Goal: Find specific page/section: Find specific page/section

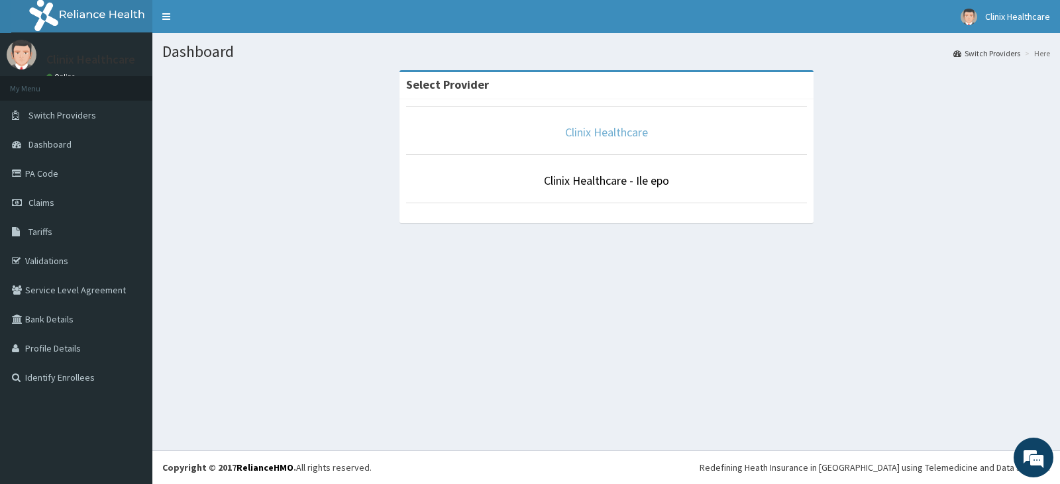
click at [610, 132] on link "Clinix Healthcare" at bounding box center [606, 132] width 83 height 15
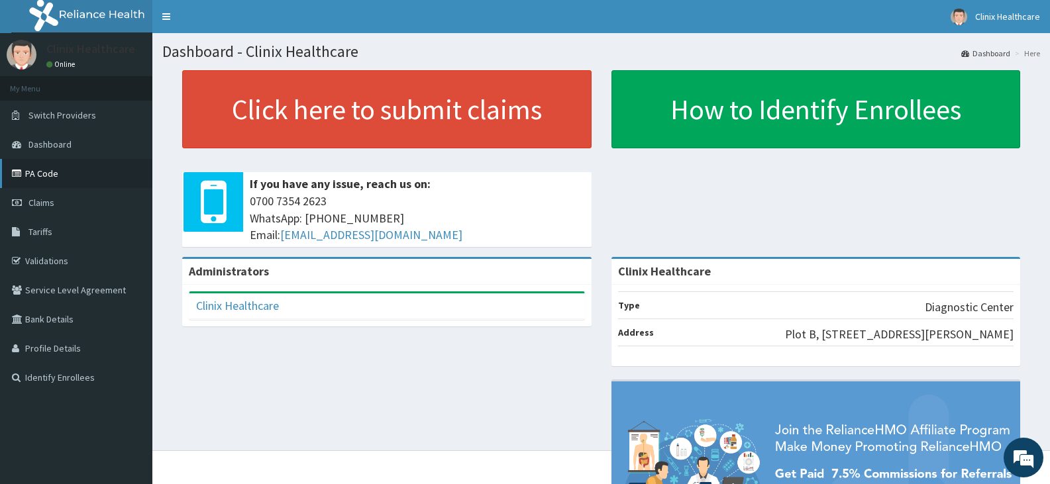
click at [23, 168] on link "PA Code" at bounding box center [76, 173] width 152 height 29
